Goal: Navigation & Orientation: Find specific page/section

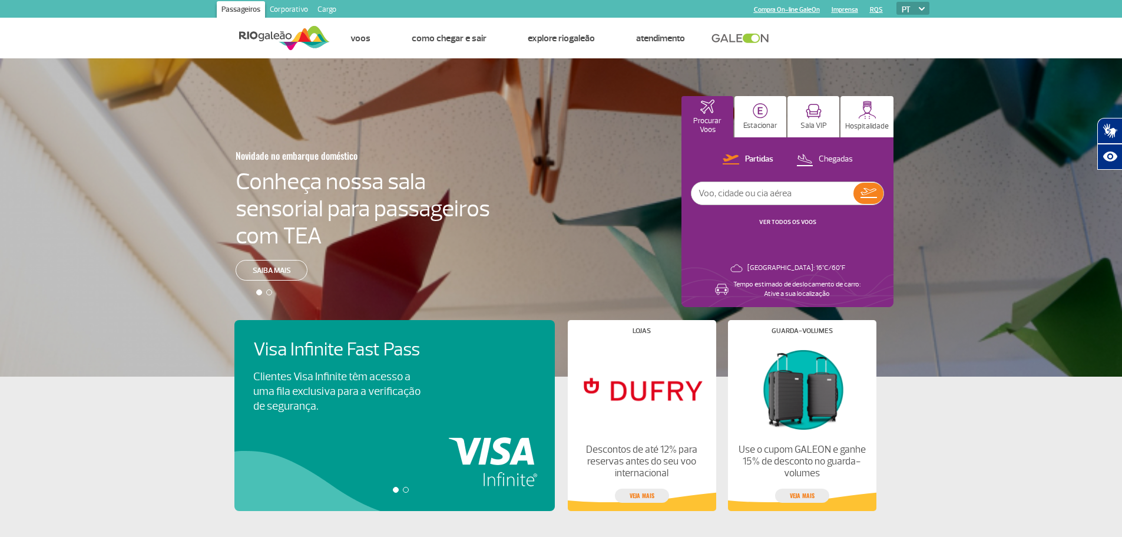
click at [289, 9] on link "Corporativo" at bounding box center [289, 10] width 48 height 19
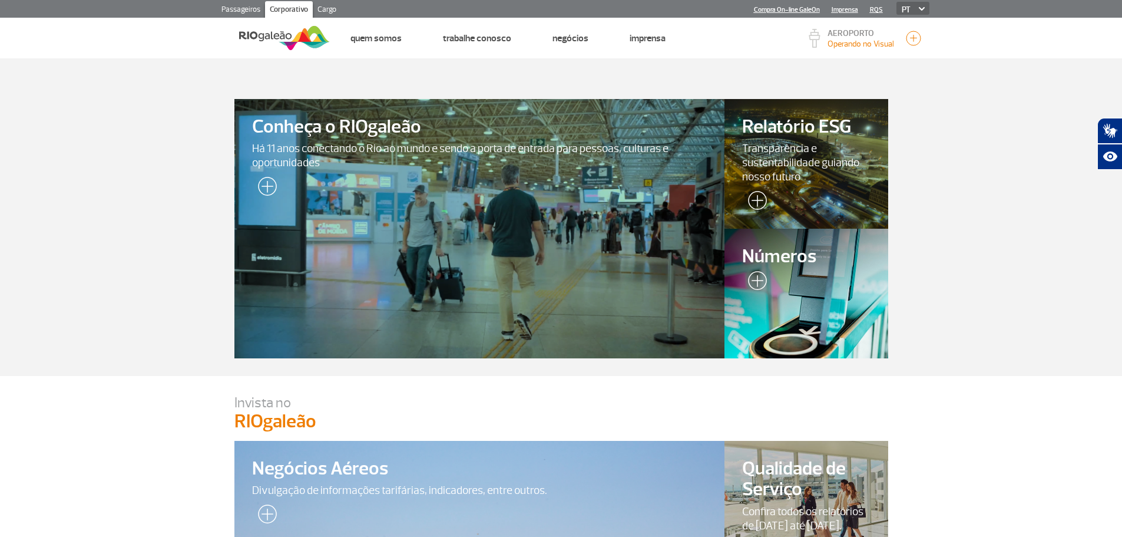
click at [325, 6] on link "Cargo" at bounding box center [327, 10] width 28 height 19
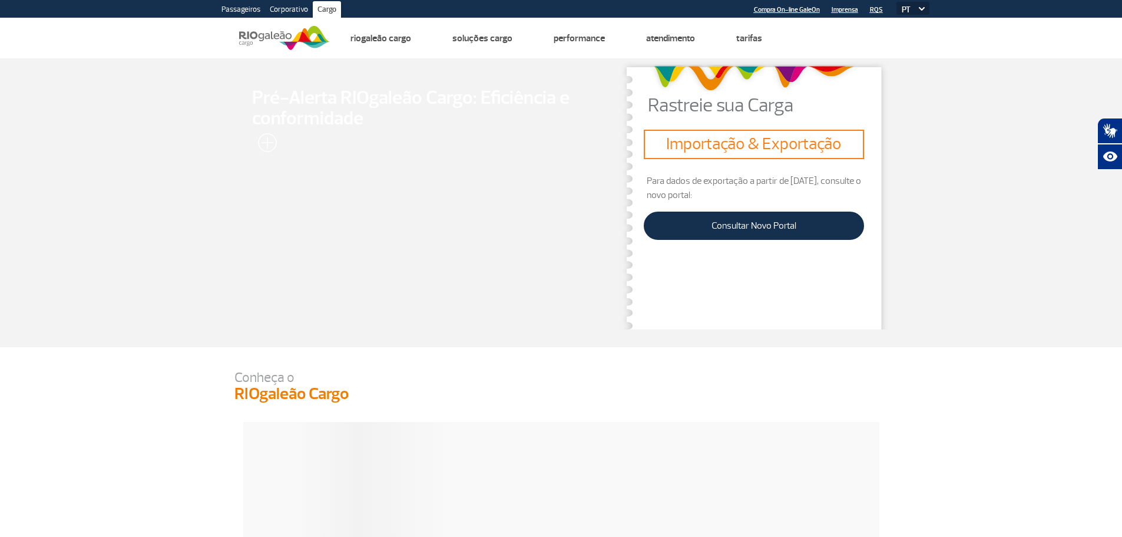
click at [251, 11] on link "Passageiros" at bounding box center [241, 10] width 48 height 19
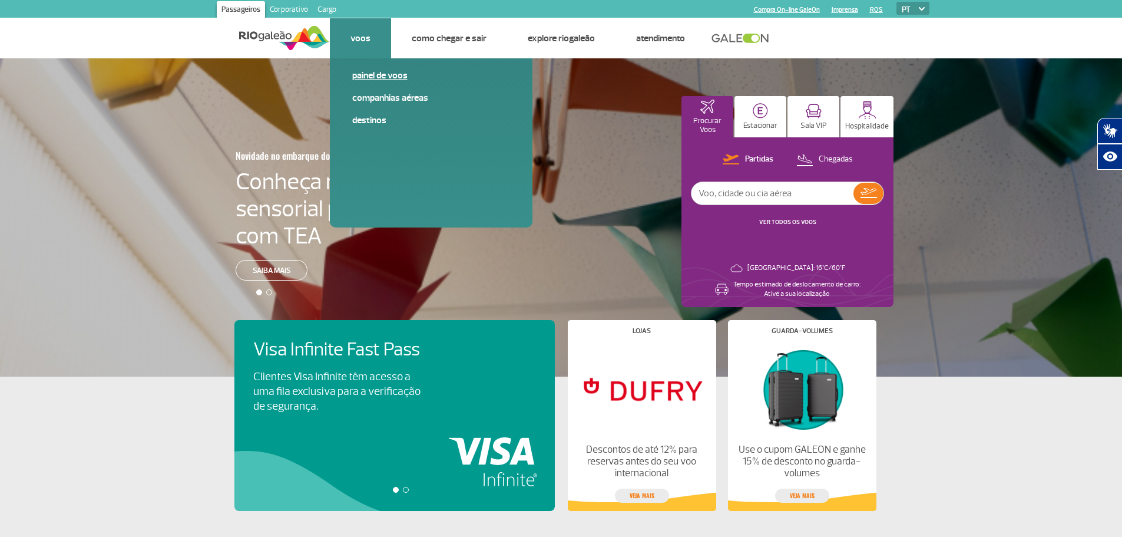
click at [382, 79] on link "Painel de voos" at bounding box center [431, 75] width 158 height 13
